Goal: Find specific page/section: Find specific page/section

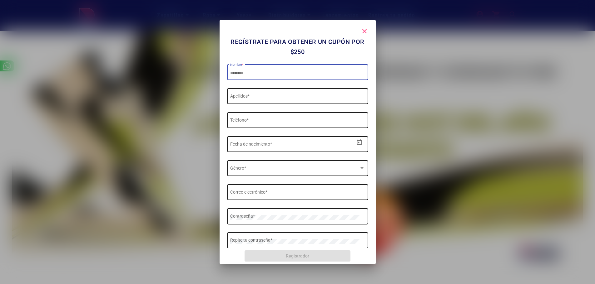
click at [363, 30] on mat-icon "close" at bounding box center [364, 30] width 7 height 7
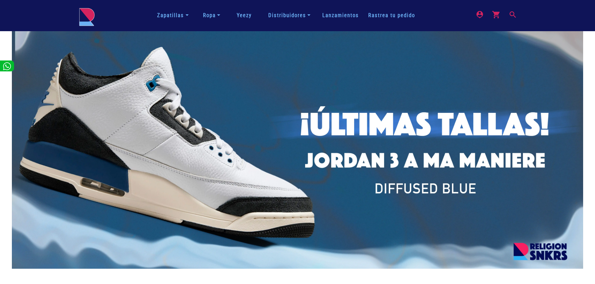
click at [302, 13] on font "Distribuidores" at bounding box center [287, 15] width 38 height 6
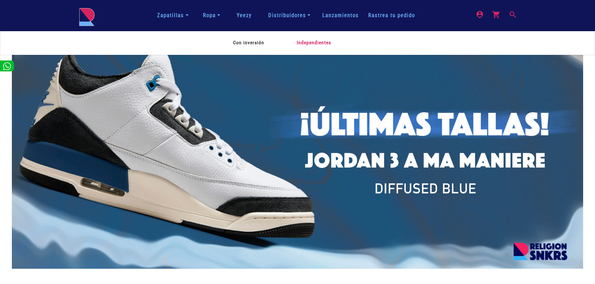
click at [300, 43] on font "Independientes" at bounding box center [314, 43] width 34 height 6
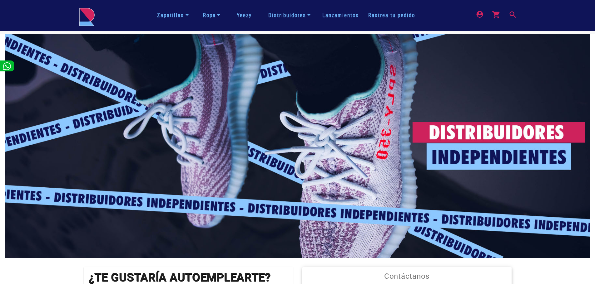
scroll to position [31, 0]
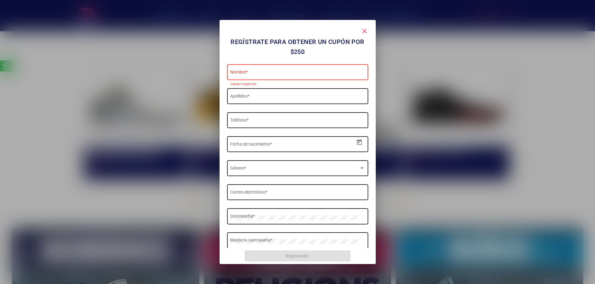
click at [363, 30] on mat-icon "close" at bounding box center [364, 30] width 7 height 7
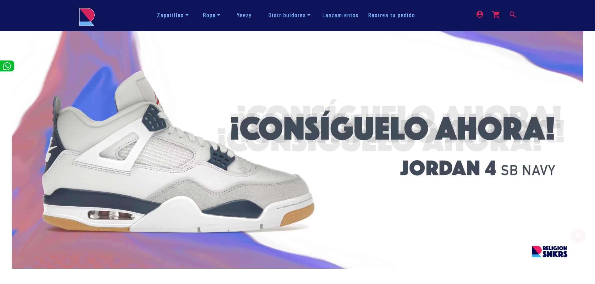
scroll to position [1198, 0]
